Goal: Information Seeking & Learning: Learn about a topic

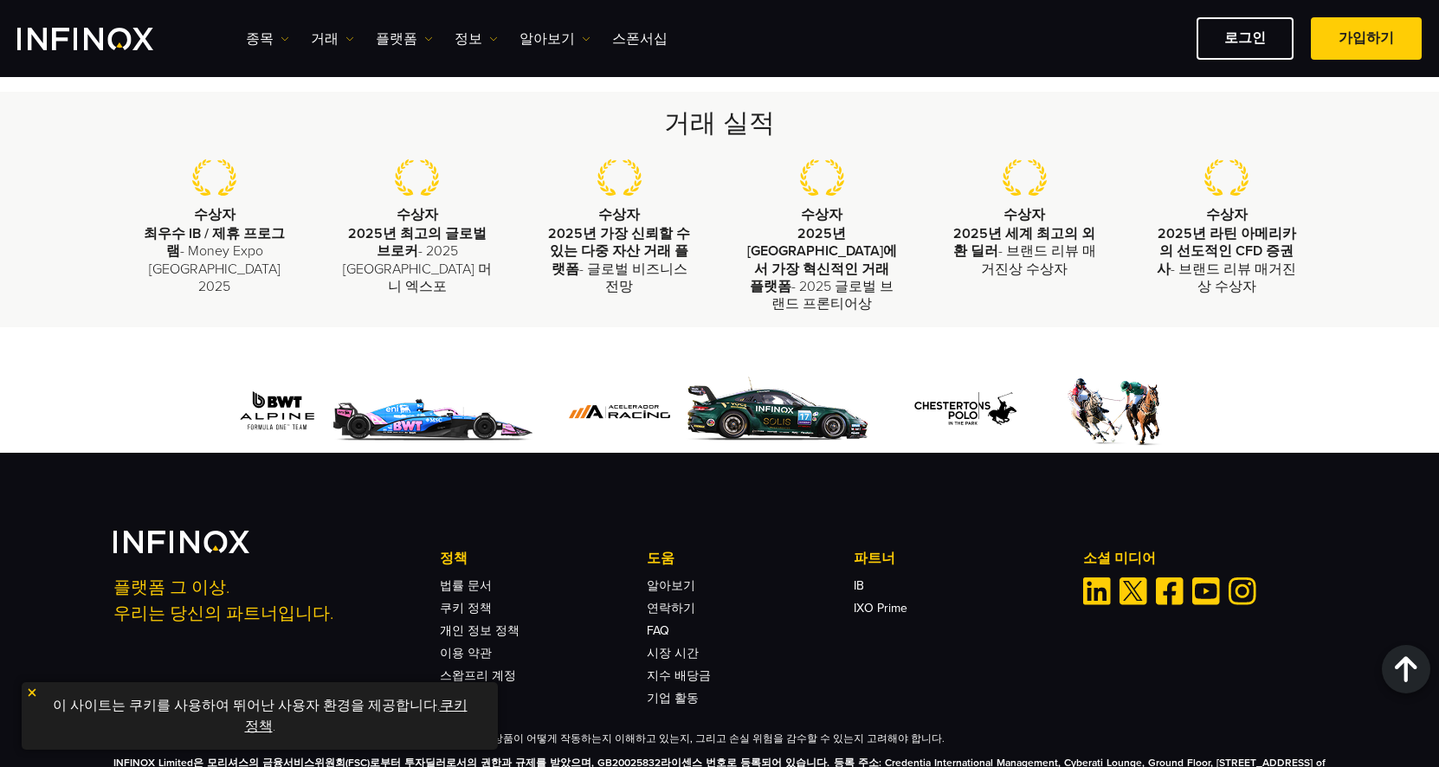
scroll to position [3682, 0]
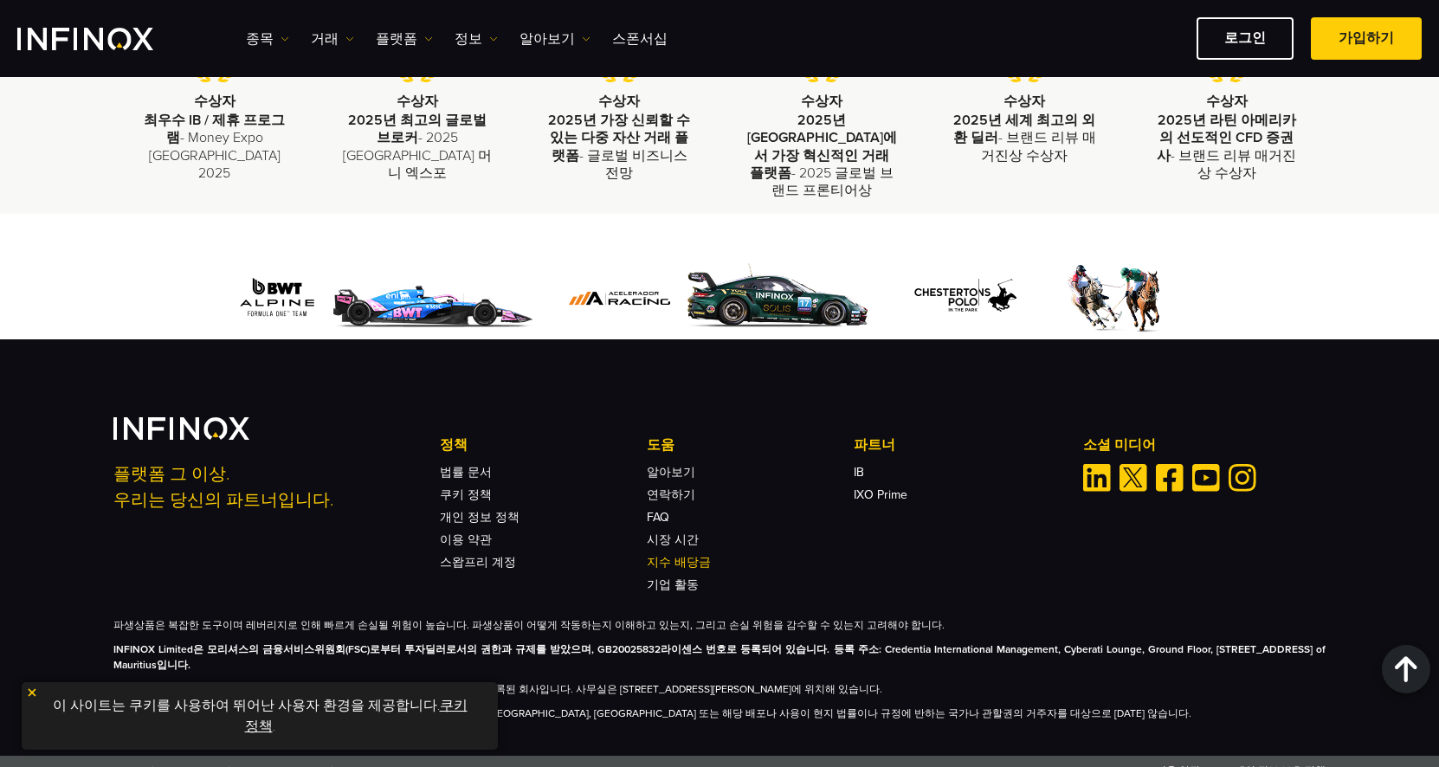
click at [693, 555] on link "지수 배당금" at bounding box center [679, 562] width 64 height 15
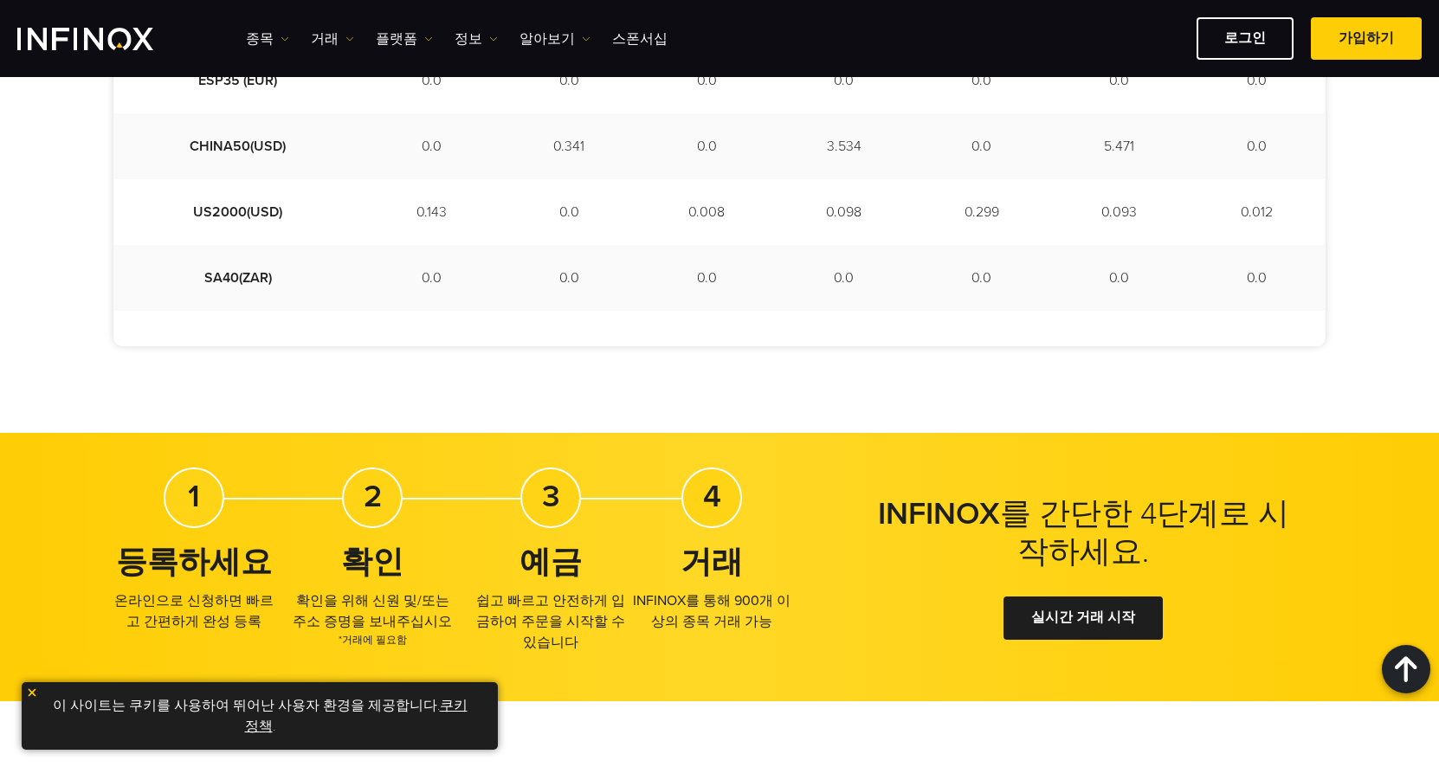
scroll to position [1385, 0]
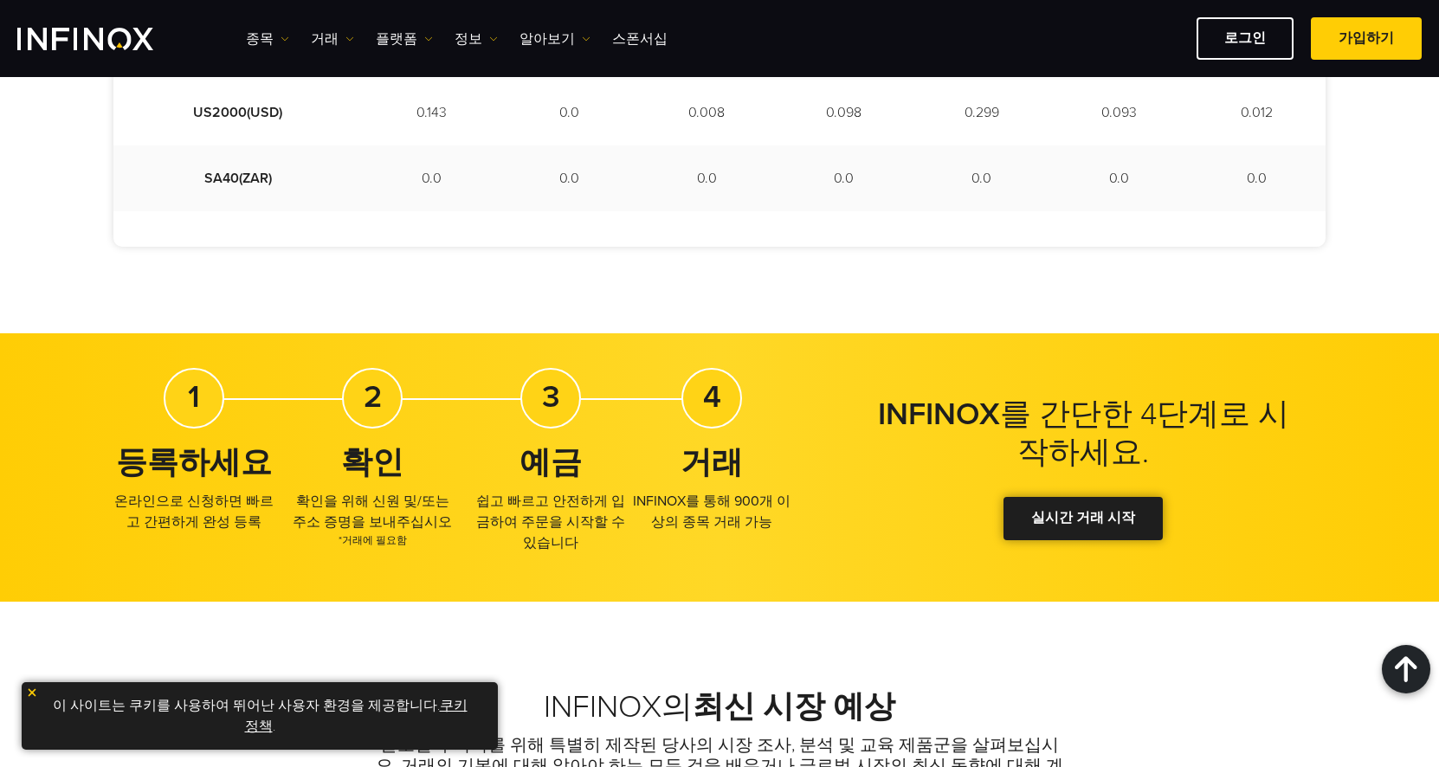
click at [1137, 509] on link "실시간 거래 시작" at bounding box center [1082, 518] width 159 height 42
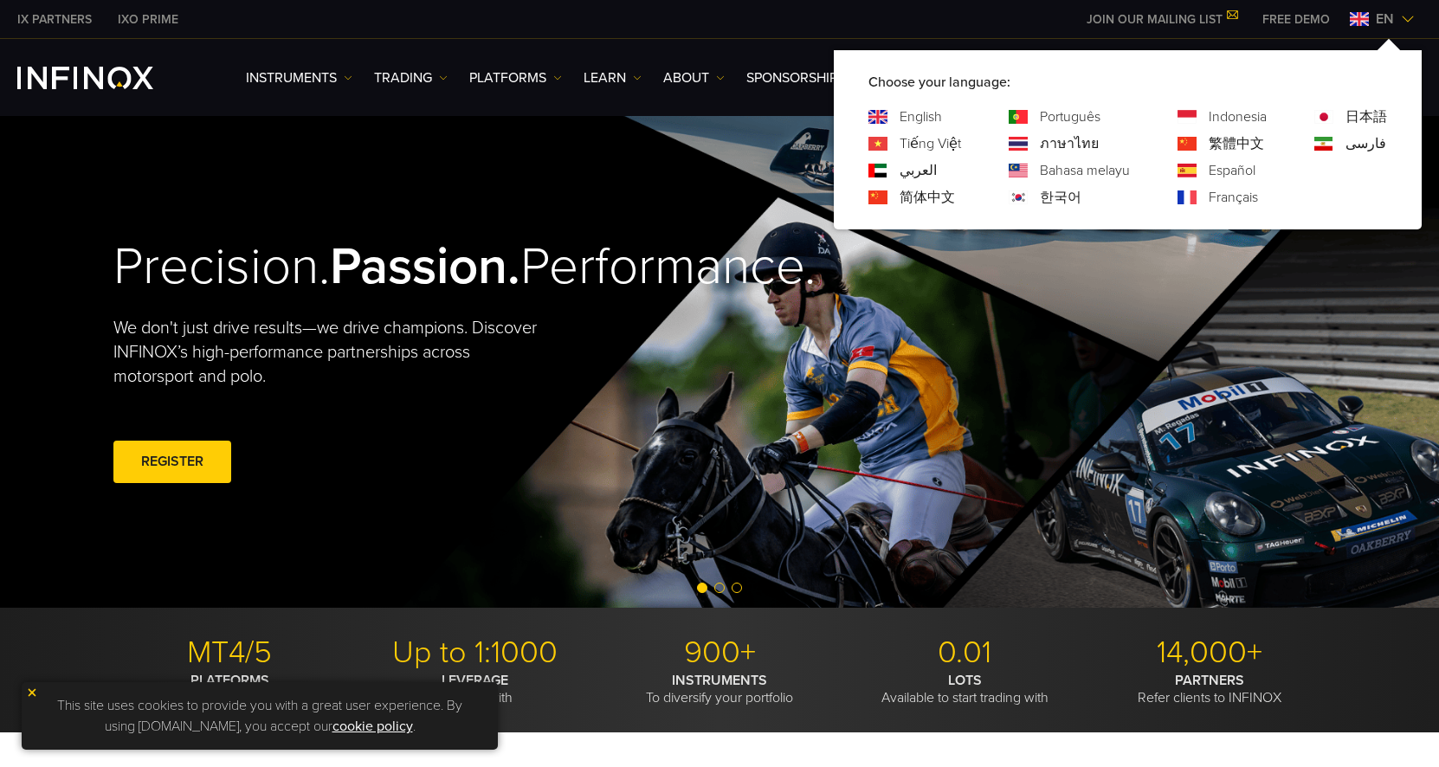
click at [1058, 196] on link "한국어" at bounding box center [1061, 197] width 42 height 21
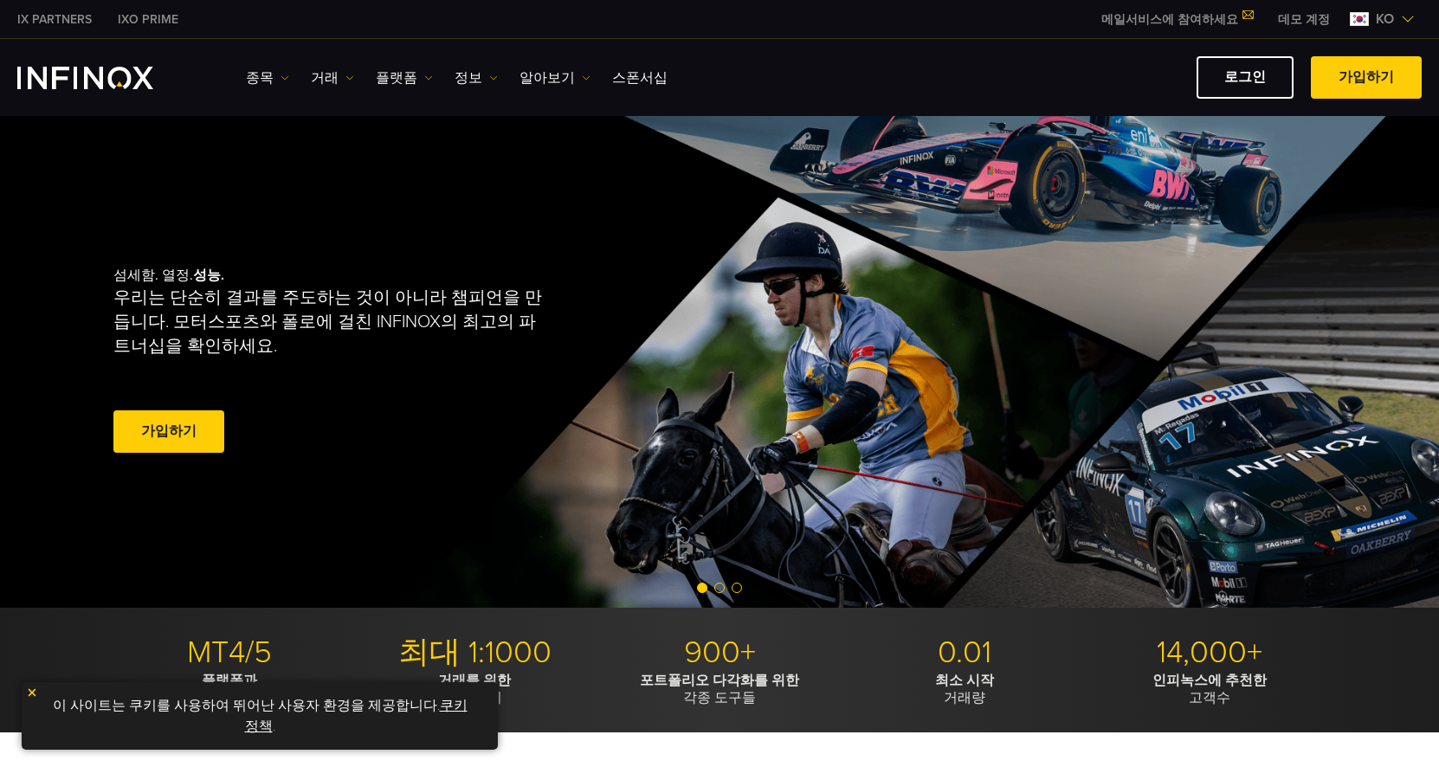
click at [555, 81] on link "알아보기" at bounding box center [554, 78] width 71 height 21
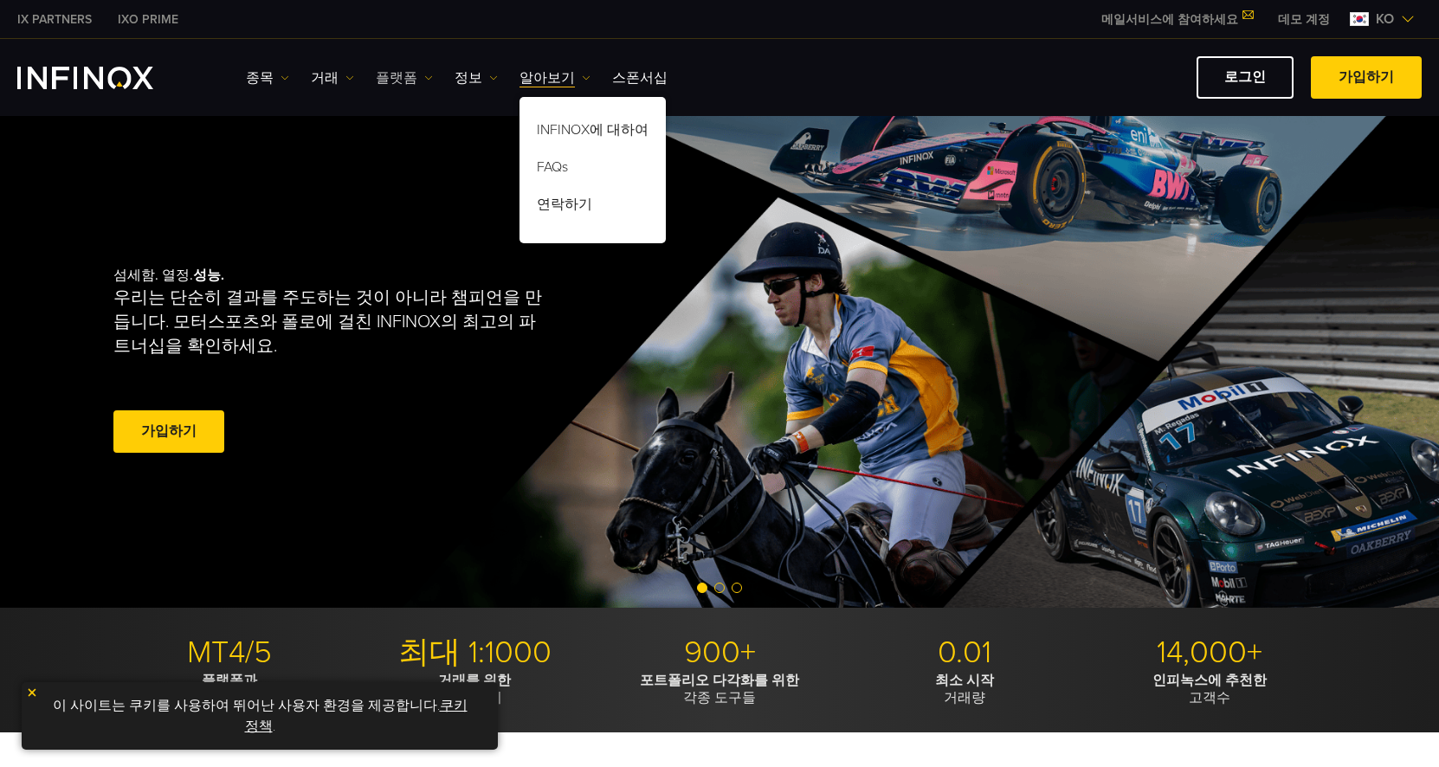
click at [416, 81] on link "플랫폼" at bounding box center [404, 78] width 57 height 21
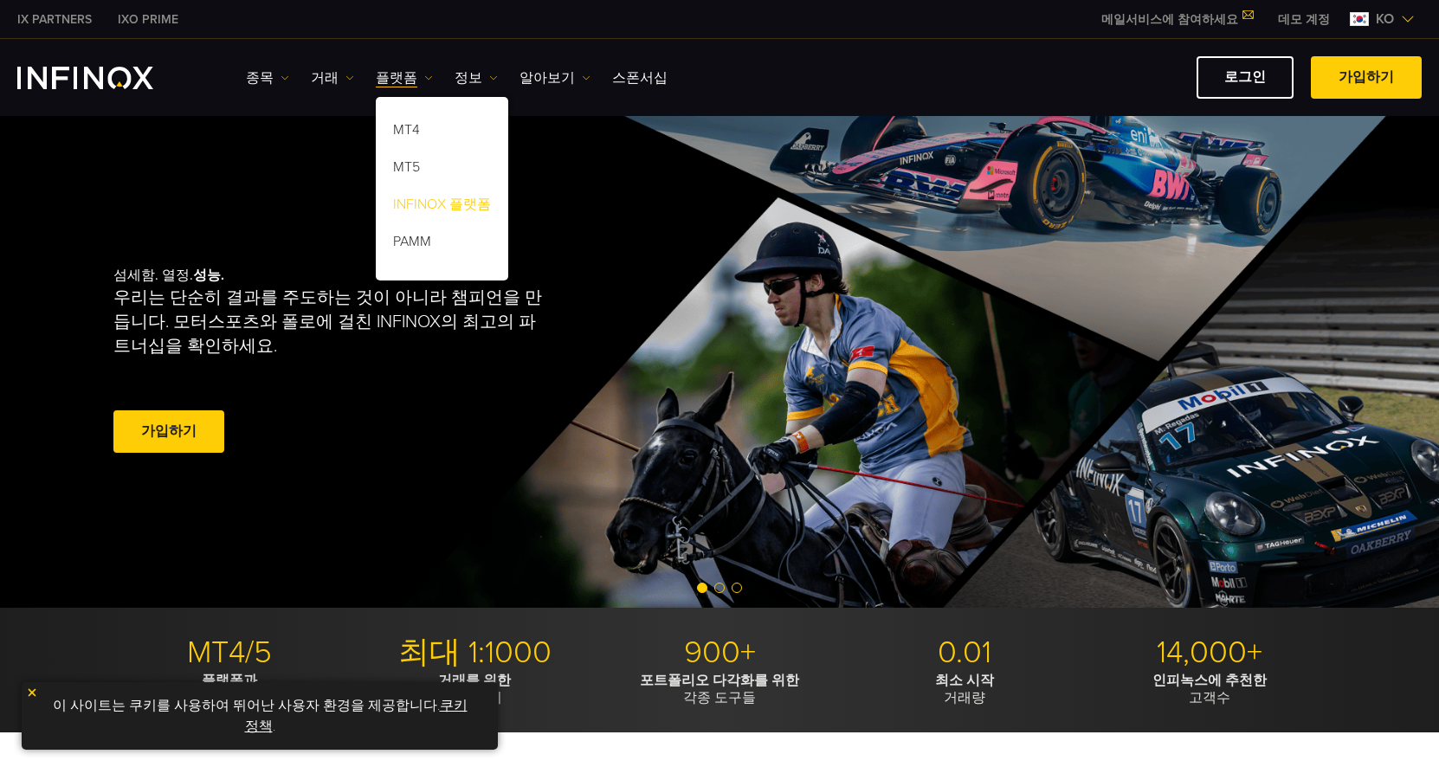
click at [424, 203] on link "INFINOX 플랫폼" at bounding box center [442, 207] width 132 height 37
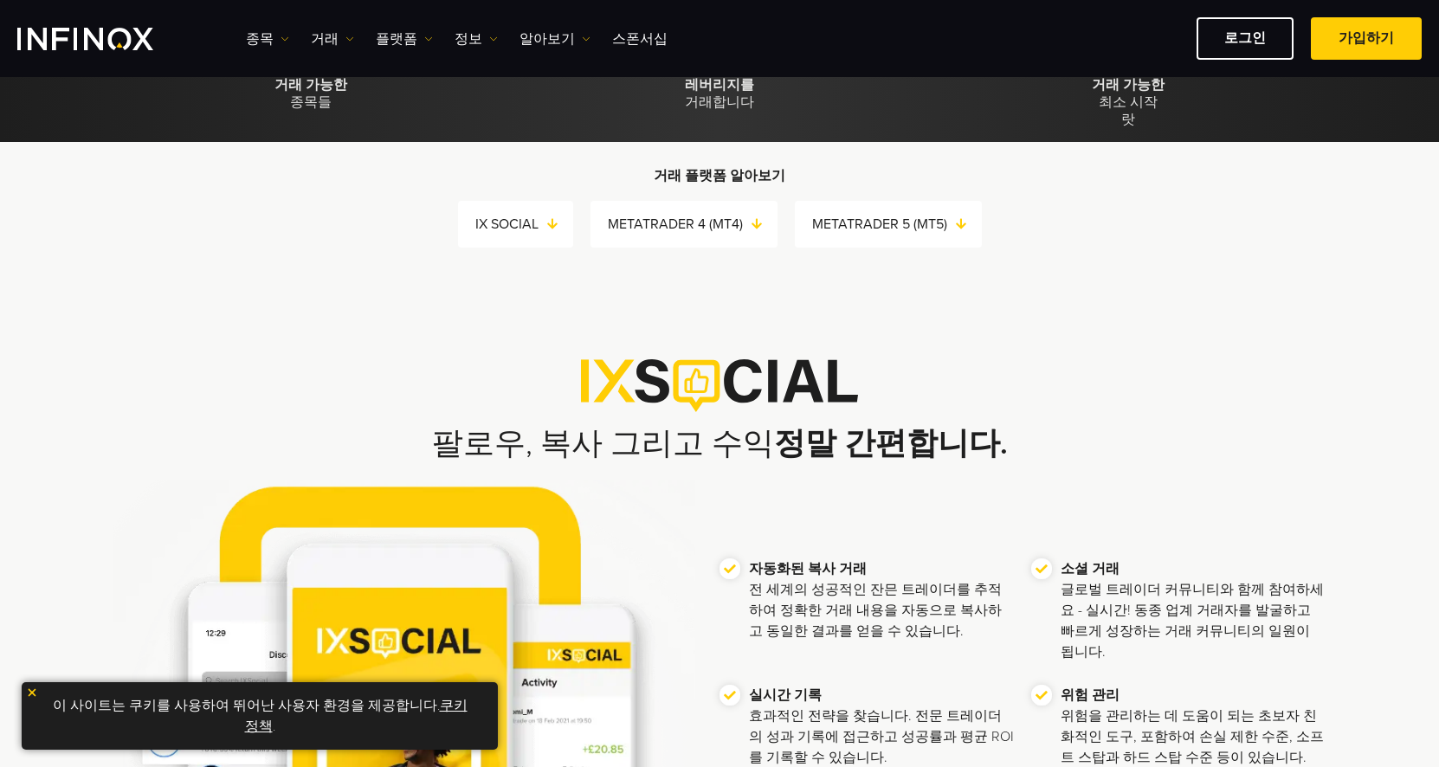
scroll to position [433, 0]
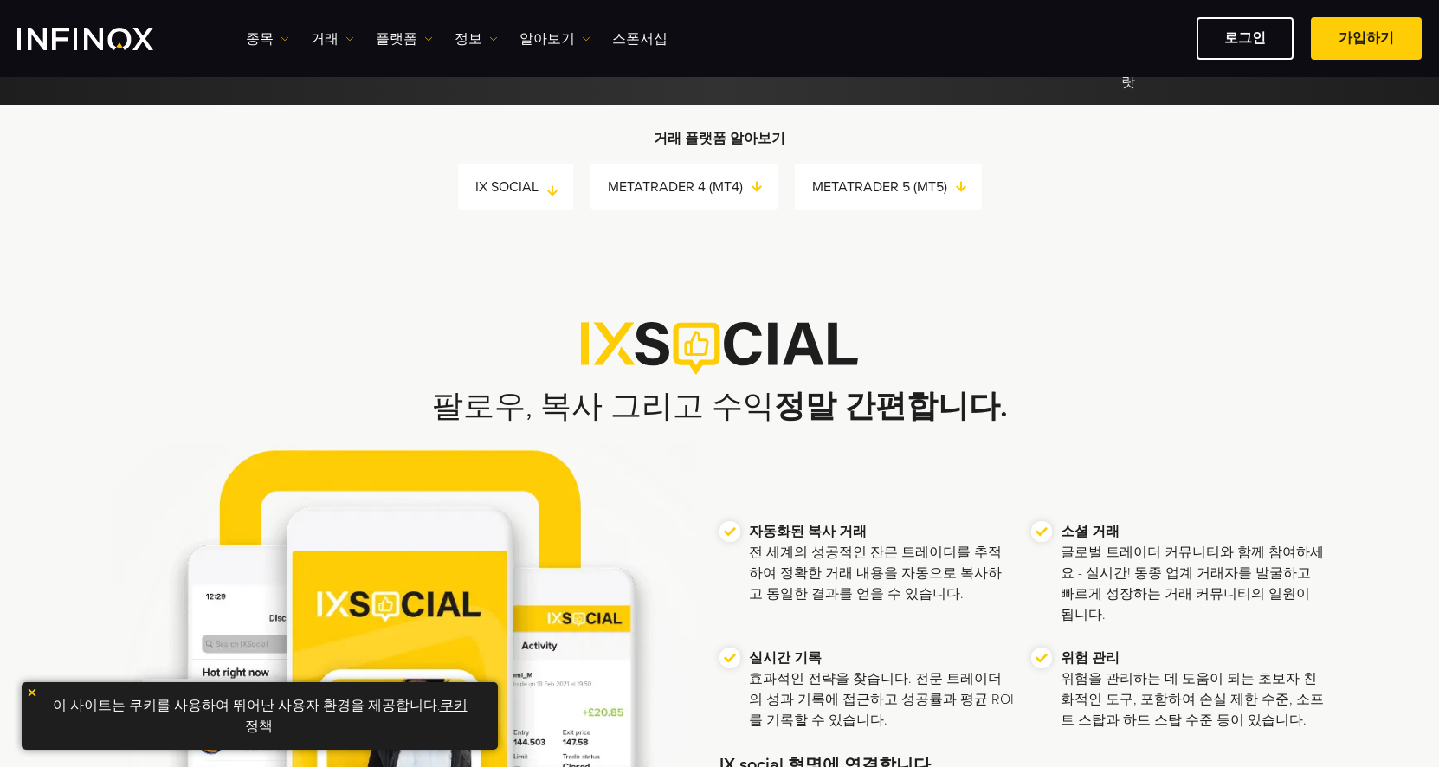
click at [543, 192] on link "IX SOCIAL" at bounding box center [524, 187] width 98 height 24
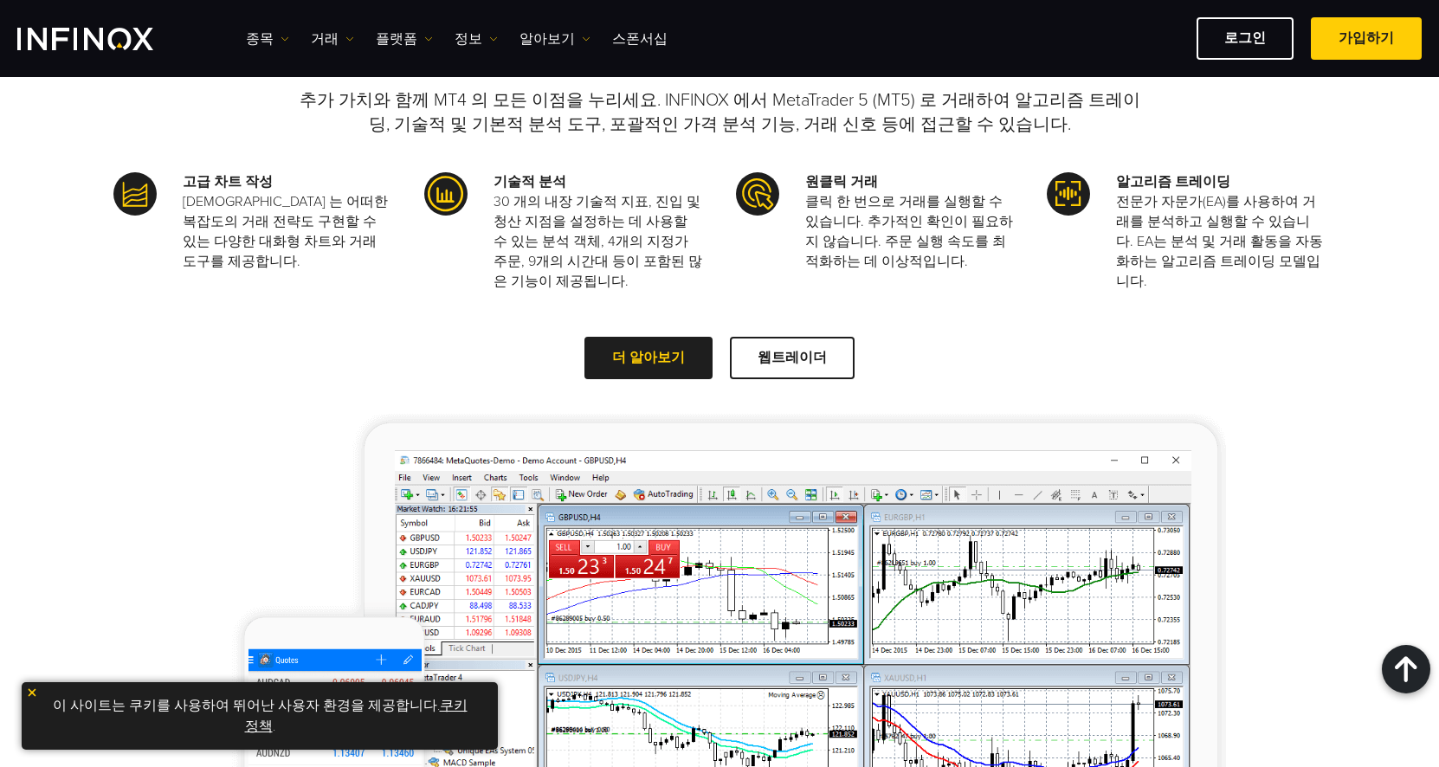
scroll to position [1458, 0]
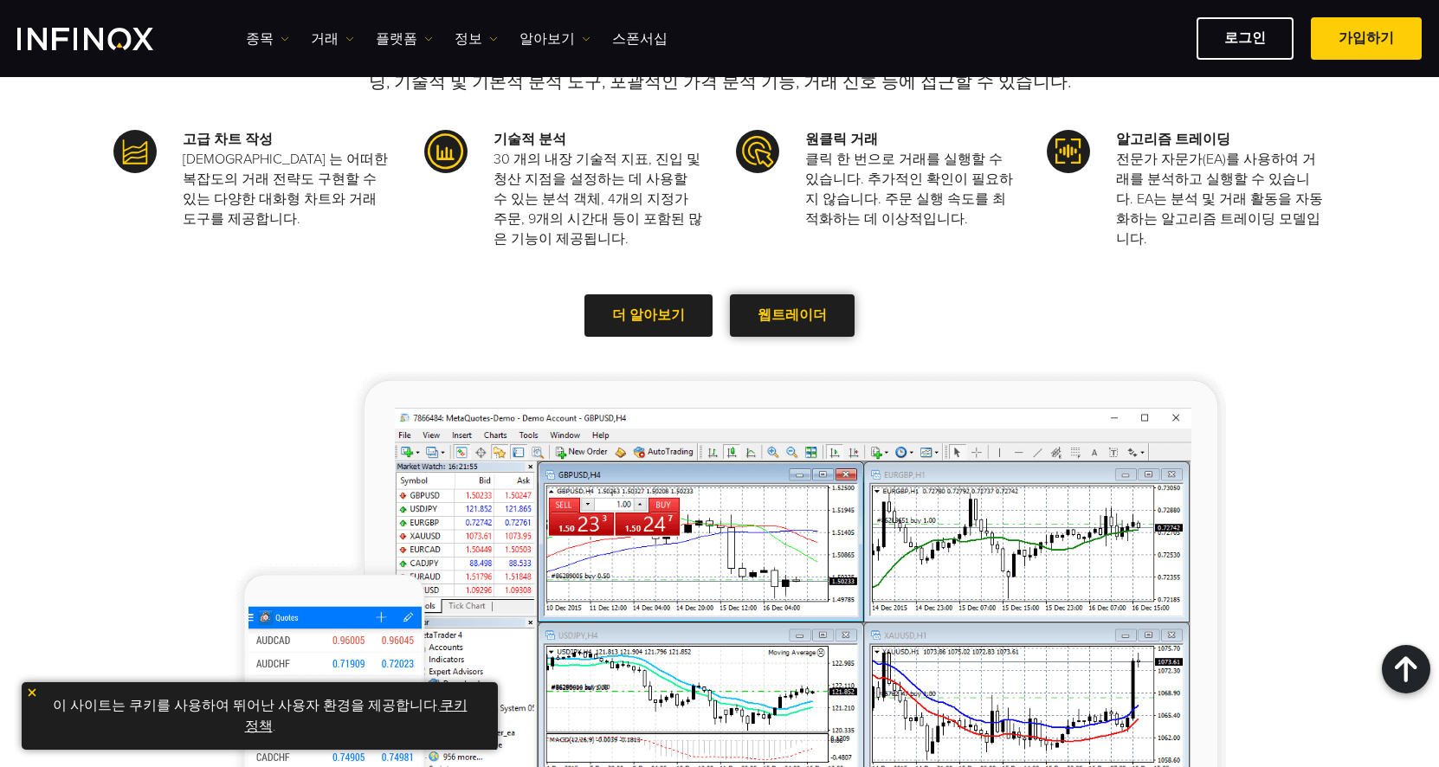
click at [792, 316] on span at bounding box center [792, 316] width 0 height 0
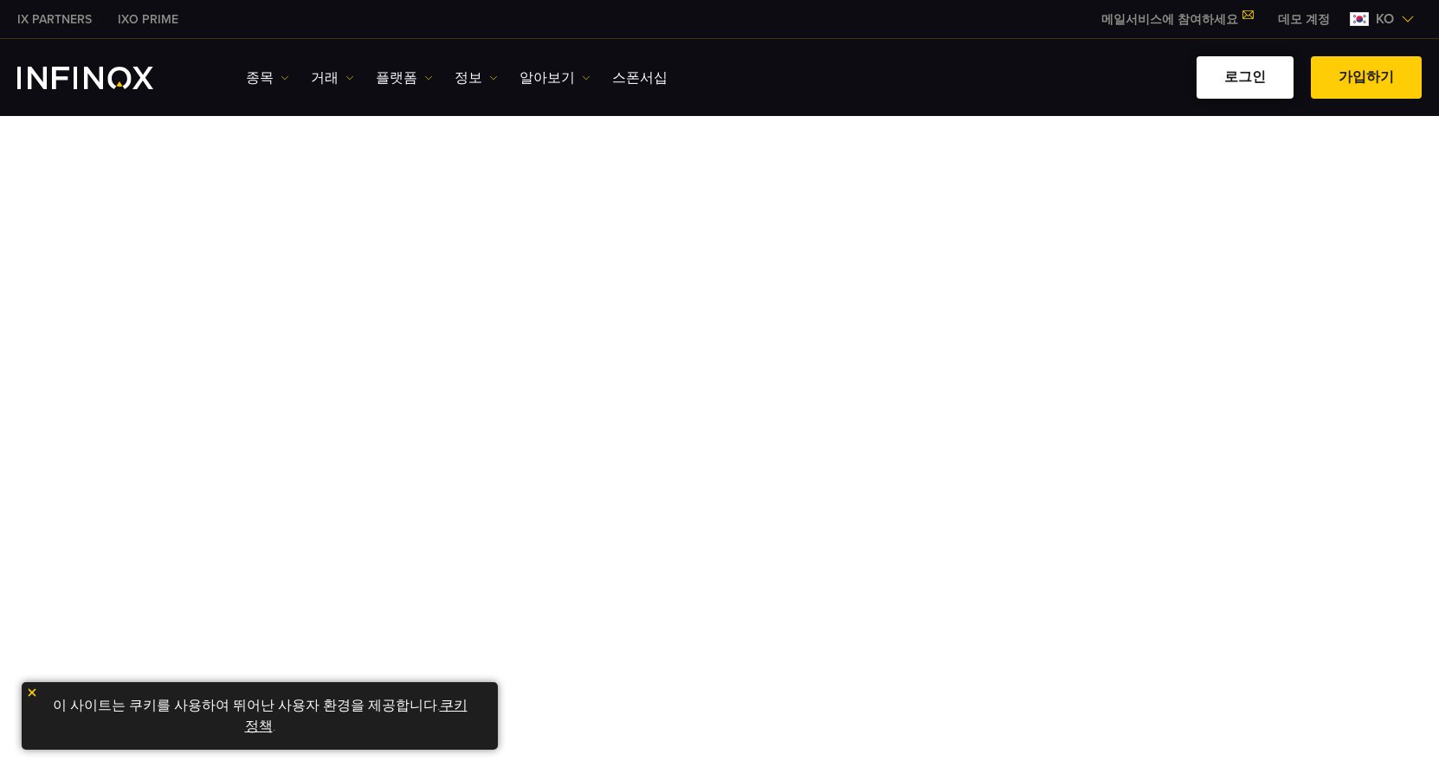
click at [1256, 68] on link "로그인" at bounding box center [1244, 77] width 97 height 42
